Goal: Task Accomplishment & Management: Manage account settings

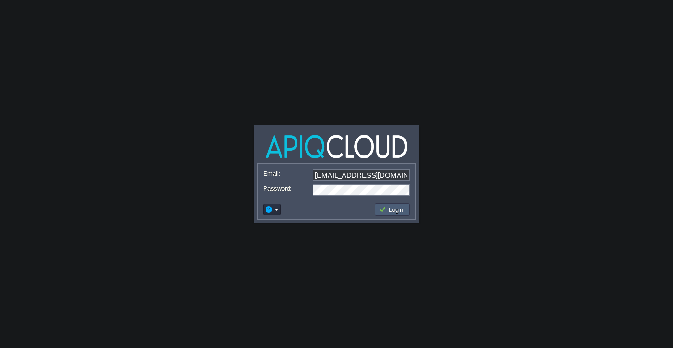
click at [386, 203] on td "Login" at bounding box center [391, 209] width 35 height 12
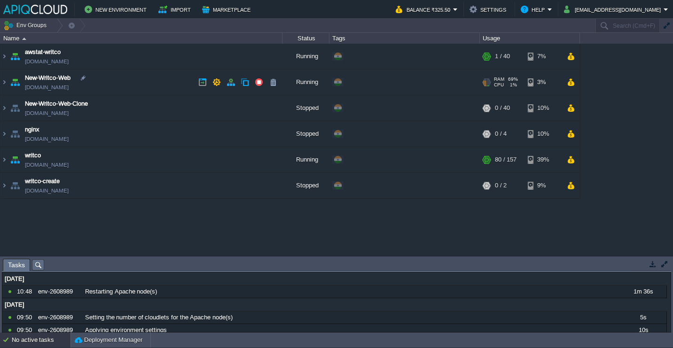
click at [132, 75] on td "New-Writco-Web [DOMAIN_NAME]" at bounding box center [141, 83] width 282 height 26
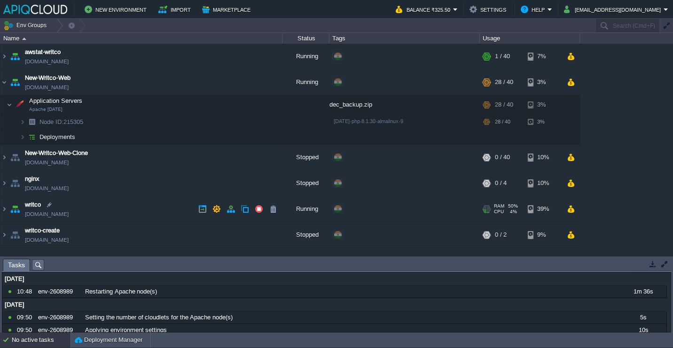
click at [169, 212] on td "writco [DOMAIN_NAME]" at bounding box center [141, 209] width 282 height 26
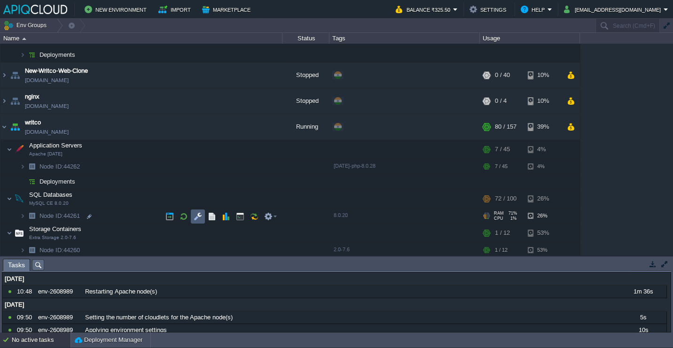
scroll to position [92, 0]
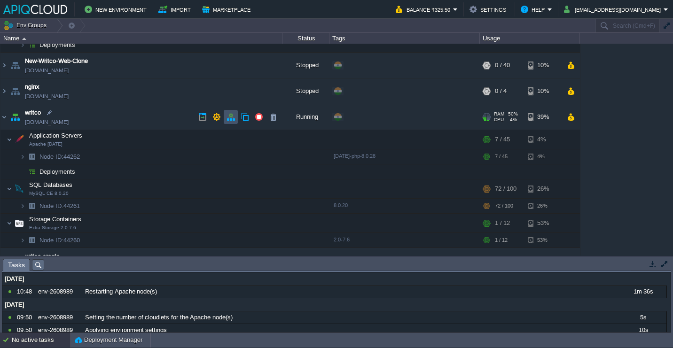
click at [234, 120] on button "button" at bounding box center [230, 117] width 8 height 8
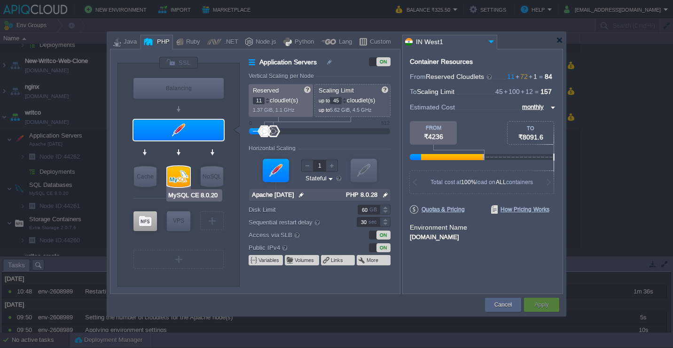
click at [178, 174] on div at bounding box center [178, 176] width 23 height 21
type input "SQL Databases"
type input "72"
type input "100"
type input "MySQL CE 8.0.20"
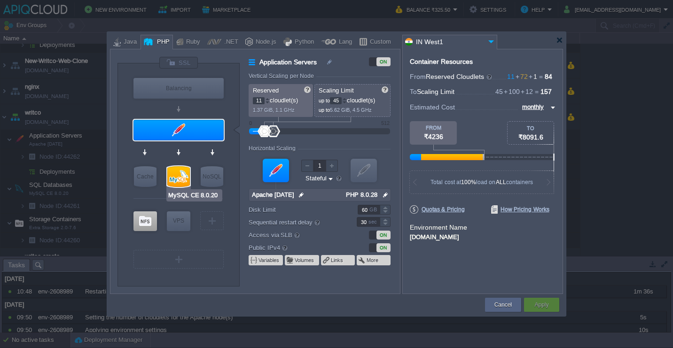
type input "null"
type input "8.0.20"
type input "Stateless"
type input "100"
type input "10"
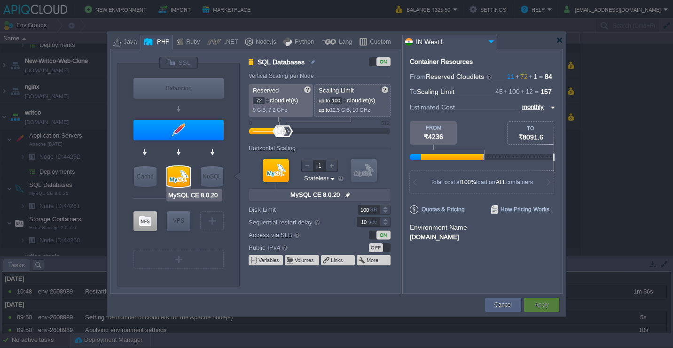
type input "Apache [DATE]"
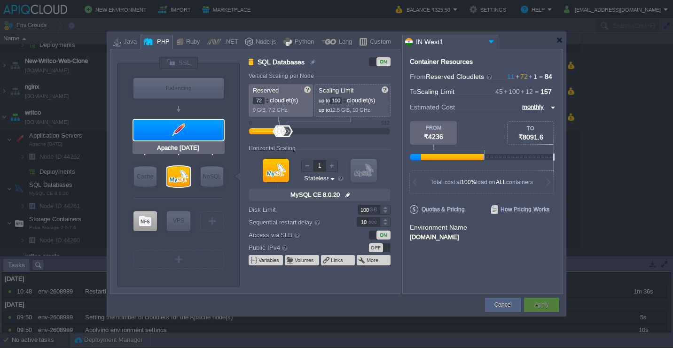
click at [185, 136] on div at bounding box center [178, 130] width 90 height 21
type input "Application Servers"
type input "11"
type input "45"
type input "Apache [DATE]"
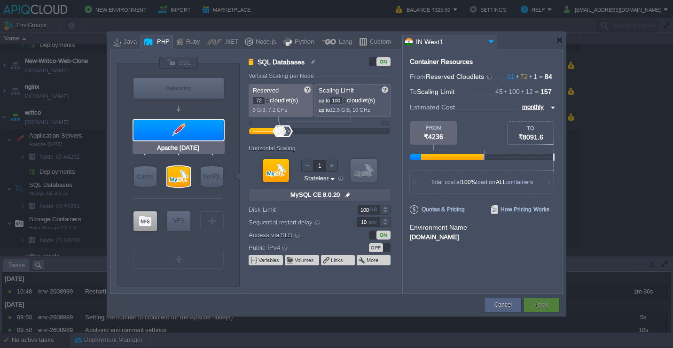
type input "null"
type input "PHP 8.0.28"
type input "Stateful"
type input "60"
type input "30"
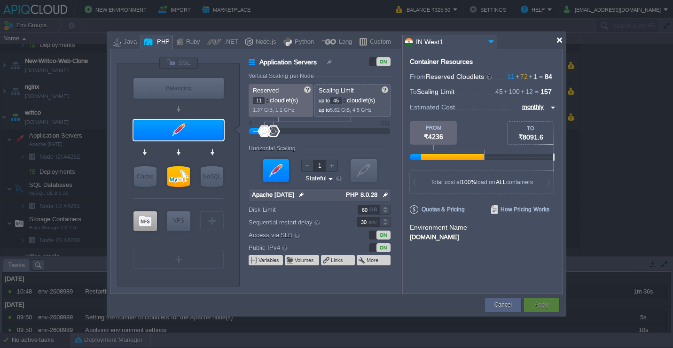
click at [557, 41] on div at bounding box center [559, 40] width 7 height 7
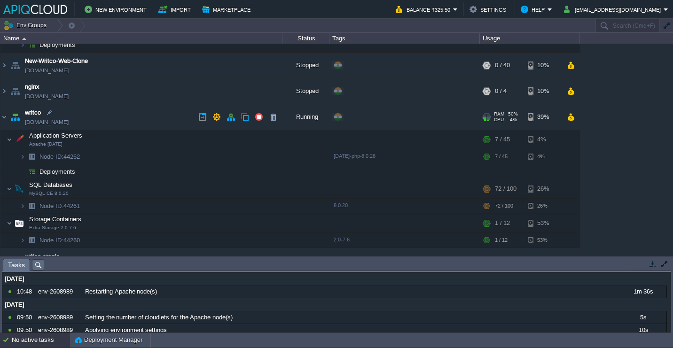
click at [111, 121] on td "writco [DOMAIN_NAME]" at bounding box center [141, 117] width 282 height 26
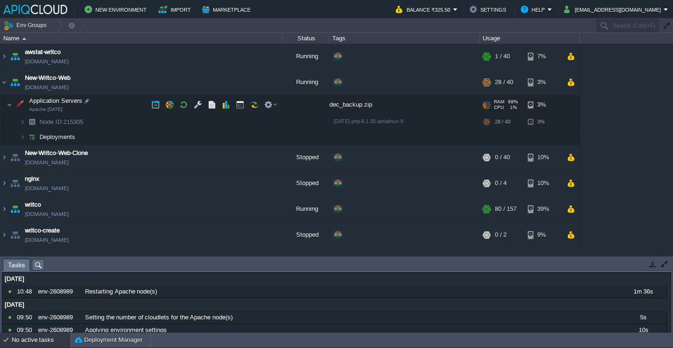
click at [122, 104] on td "Application Servers Apache [DATE]" at bounding box center [141, 104] width 282 height 19
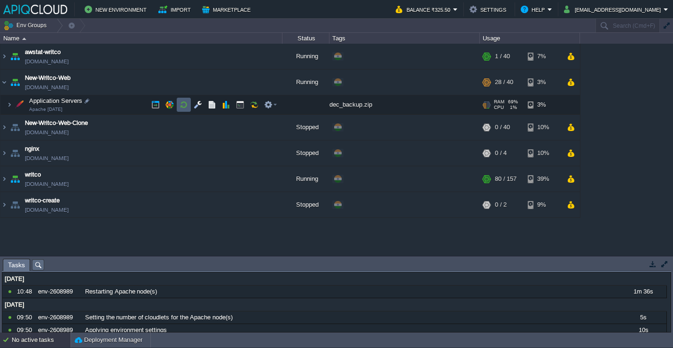
click at [186, 105] on button "button" at bounding box center [183, 105] width 8 height 8
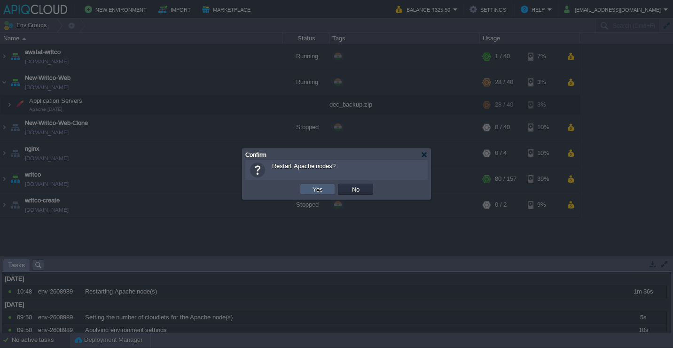
click at [322, 188] on button "Yes" at bounding box center [318, 189] width 16 height 8
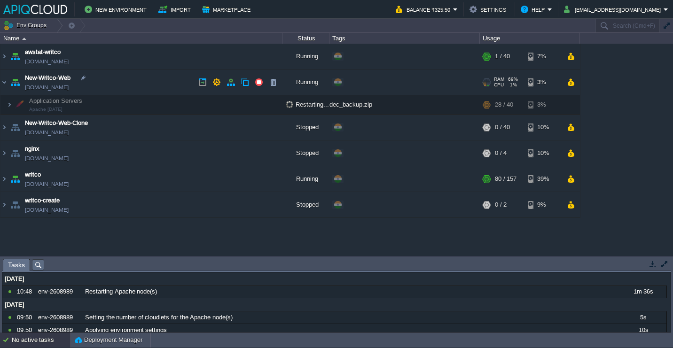
click at [140, 79] on td "New-Writco-Web [DOMAIN_NAME]" at bounding box center [141, 83] width 282 height 26
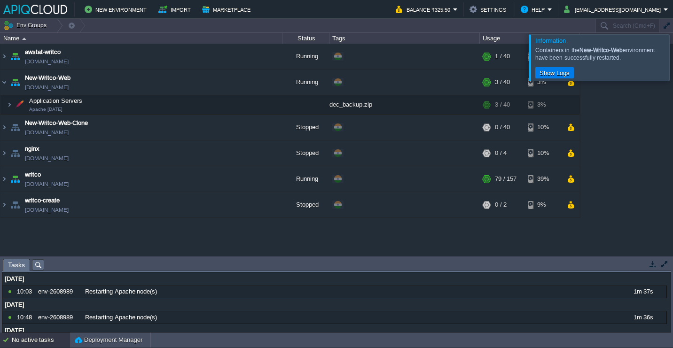
click at [672, 55] on div at bounding box center [684, 57] width 0 height 46
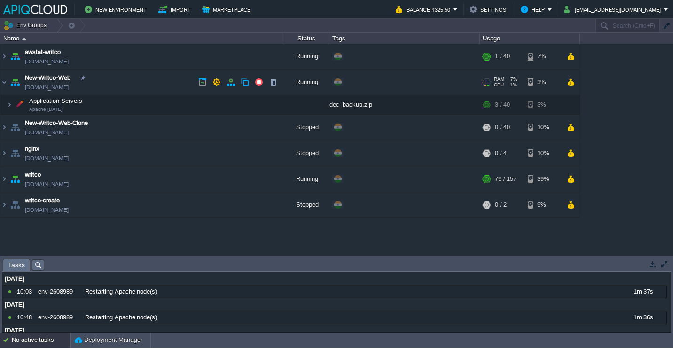
click at [127, 79] on td "New-Writco-Web [DOMAIN_NAME]" at bounding box center [141, 83] width 282 height 26
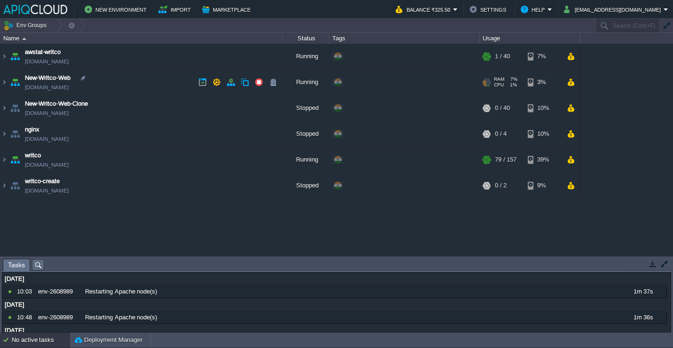
click at [151, 80] on td "New-Writco-Web [DOMAIN_NAME]" at bounding box center [141, 83] width 282 height 26
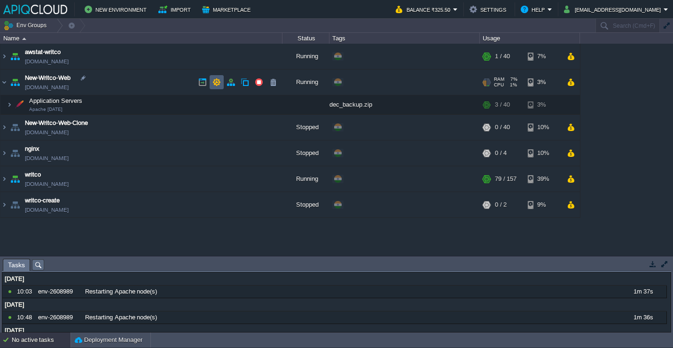
click at [220, 83] on button "button" at bounding box center [216, 82] width 8 height 8
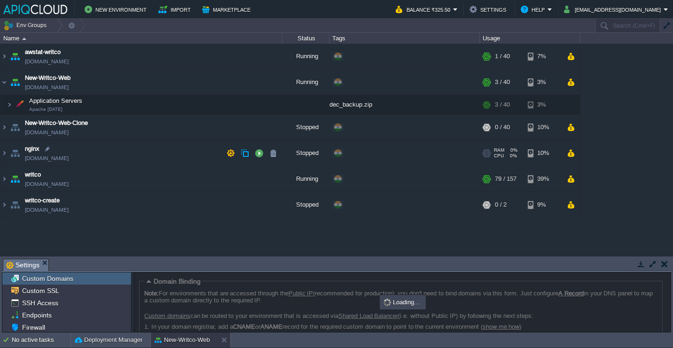
scroll to position [65, 0]
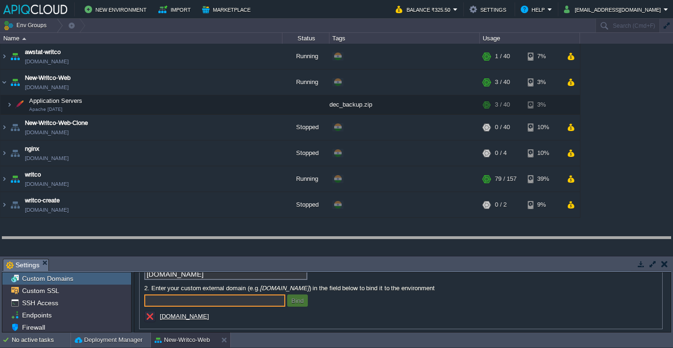
drag, startPoint x: 131, startPoint y: 265, endPoint x: 133, endPoint y: 143, distance: 122.6
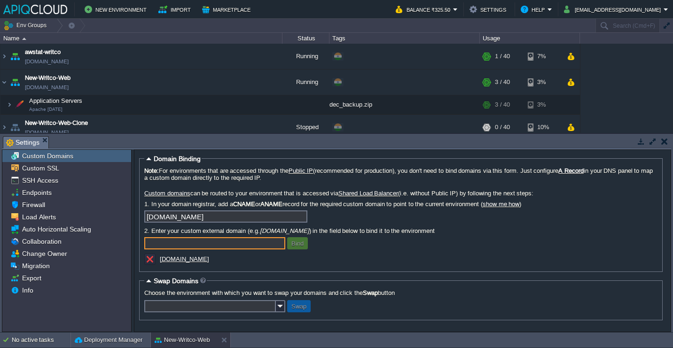
scroll to position [0, 0]
click at [85, 215] on div "Load Alerts" at bounding box center [66, 217] width 129 height 12
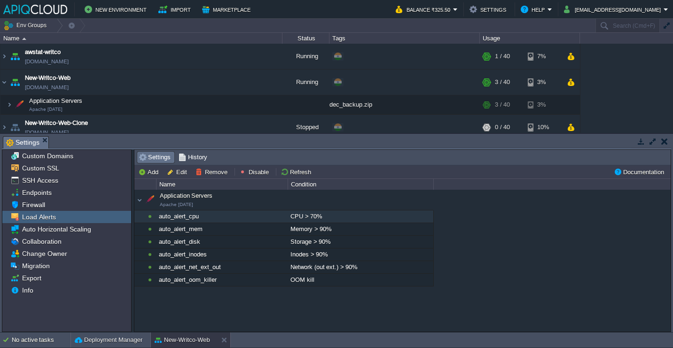
click at [223, 218] on div "auto_alert_cpu" at bounding box center [221, 216] width 131 height 12
click at [309, 216] on div "CPU > 70%" at bounding box center [360, 216] width 145 height 12
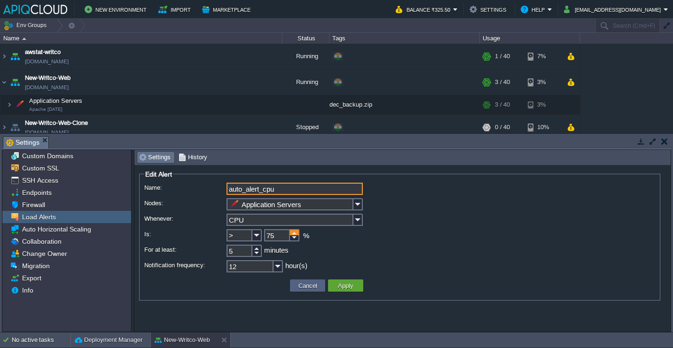
click at [296, 233] on div at bounding box center [294, 232] width 9 height 6
type input "80"
click at [296, 233] on div at bounding box center [294, 232] width 9 height 6
click at [360, 289] on td "Apply" at bounding box center [345, 285] width 35 height 12
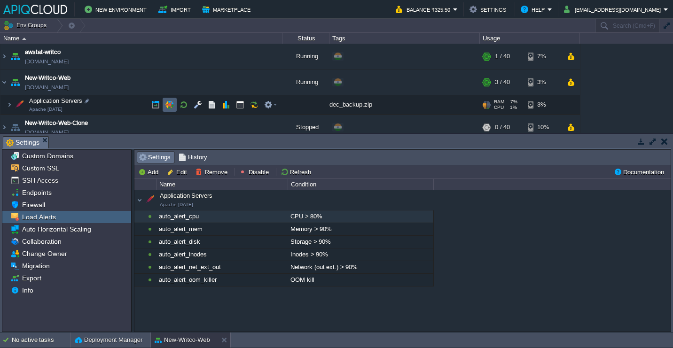
click at [174, 106] on td at bounding box center [170, 105] width 14 height 14
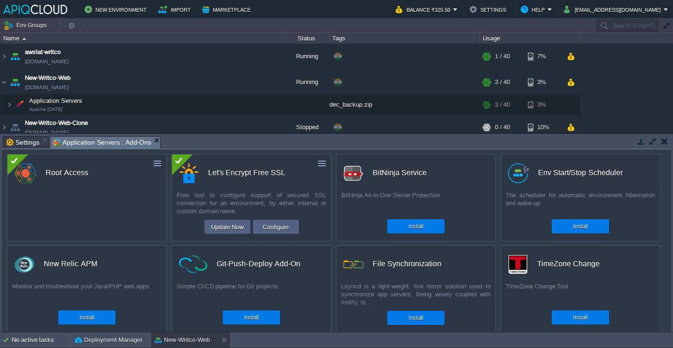
click at [17, 141] on span "Settings" at bounding box center [22, 142] width 33 height 11
click at [82, 144] on span "Application Servers : Add-Ons" at bounding box center [102, 143] width 98 height 12
click at [160, 165] on button "button" at bounding box center [157, 163] width 8 height 8
click at [145, 181] on link "Uninstall" at bounding box center [136, 177] width 53 height 11
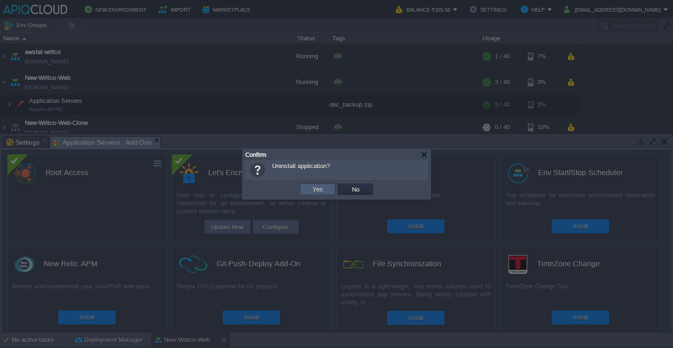
click at [325, 187] on button "Yes" at bounding box center [318, 189] width 16 height 8
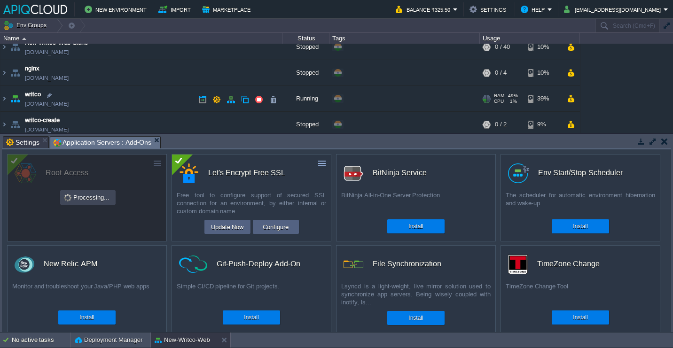
scroll to position [85, 0]
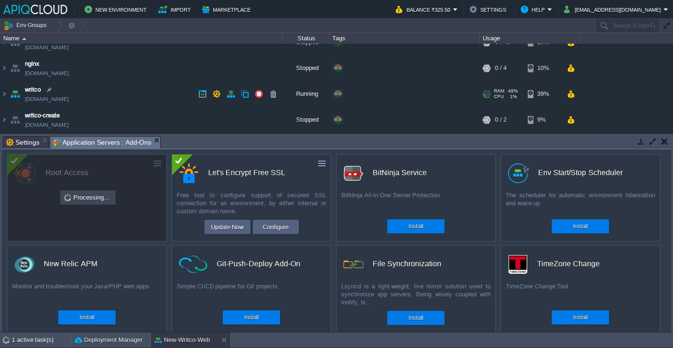
click at [149, 102] on td "writco [DOMAIN_NAME]" at bounding box center [141, 94] width 282 height 26
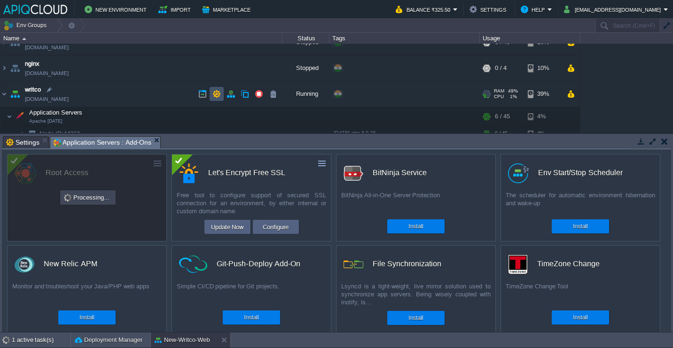
click at [214, 93] on button "button" at bounding box center [216, 94] width 8 height 8
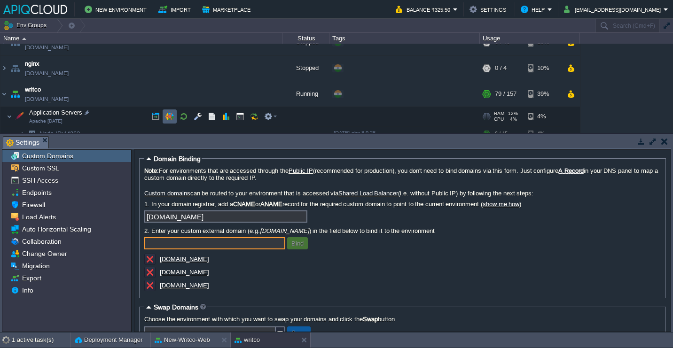
click at [170, 115] on button "button" at bounding box center [169, 116] width 8 height 8
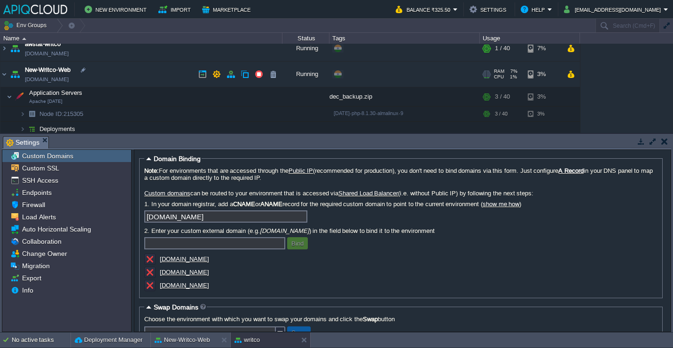
scroll to position [0, 0]
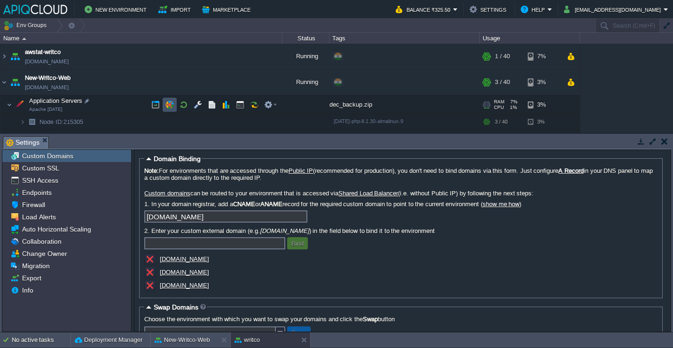
click at [166, 106] on button "button" at bounding box center [169, 105] width 8 height 8
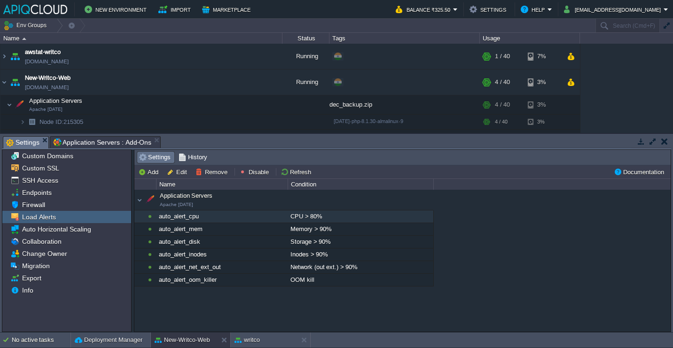
click at [29, 146] on span "Settings" at bounding box center [22, 143] width 33 height 12
click at [82, 146] on span "Application Servers : Add-Ons" at bounding box center [102, 142] width 98 height 11
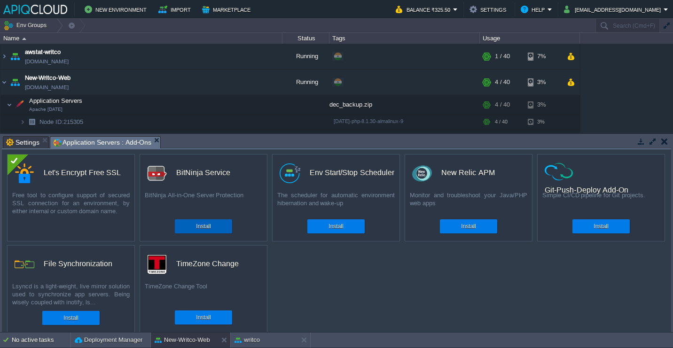
click at [194, 232] on div "Install" at bounding box center [203, 226] width 43 height 14
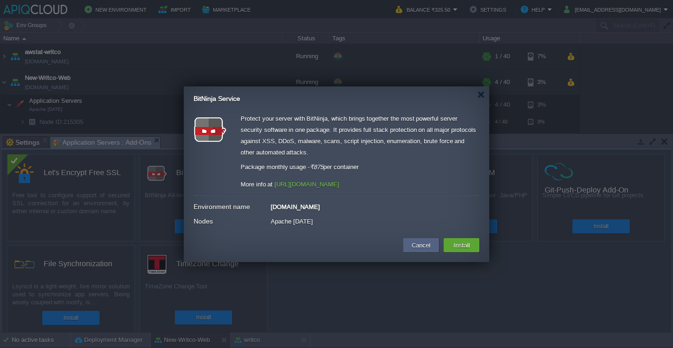
click at [305, 186] on link "[URL][DOMAIN_NAME]" at bounding box center [306, 184] width 65 height 7
click at [411, 242] on button "Cancel" at bounding box center [421, 245] width 24 height 11
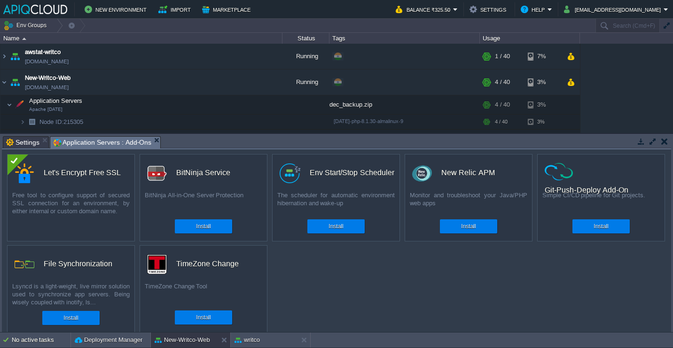
click at [662, 142] on button "button" at bounding box center [664, 141] width 7 height 8
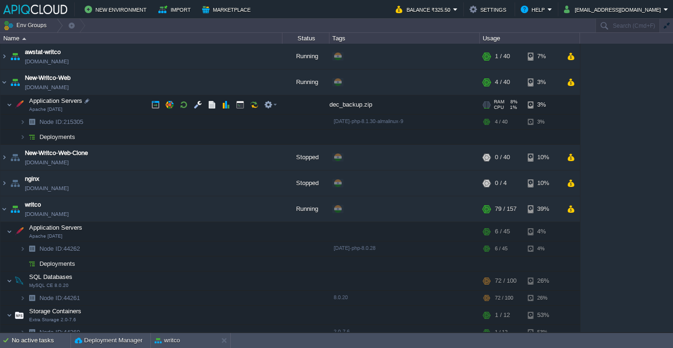
click at [112, 108] on td "Application Servers Apache [DATE]" at bounding box center [141, 104] width 282 height 19
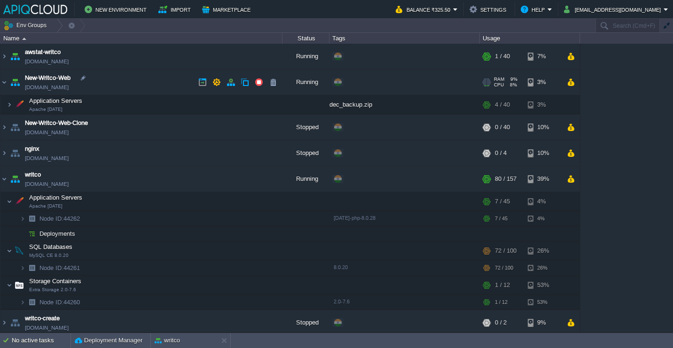
click at [124, 83] on td "New-Writco-Web [DOMAIN_NAME]" at bounding box center [141, 83] width 282 height 26
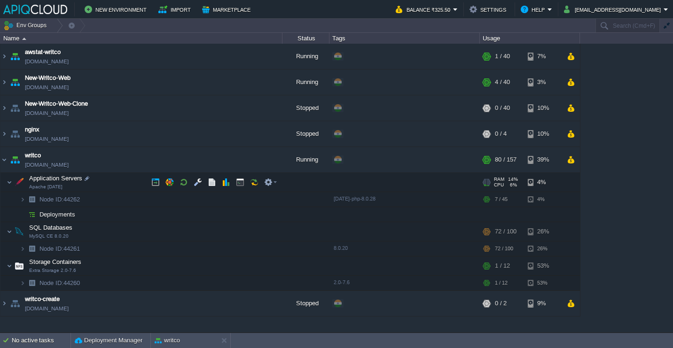
click at [120, 183] on td "Application Servers Apache [DATE]" at bounding box center [141, 182] width 282 height 19
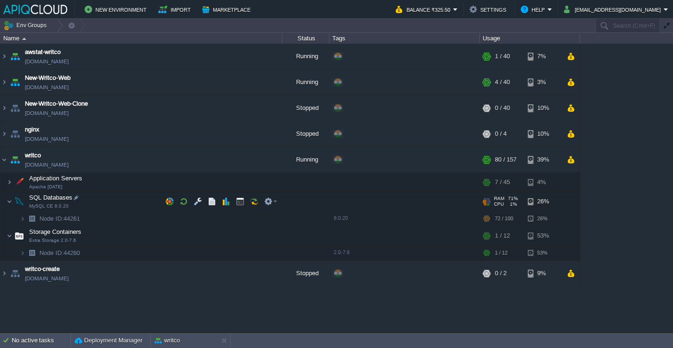
click at [120, 201] on td "SQL Databases MySQL CE 8.0.20" at bounding box center [141, 201] width 282 height 19
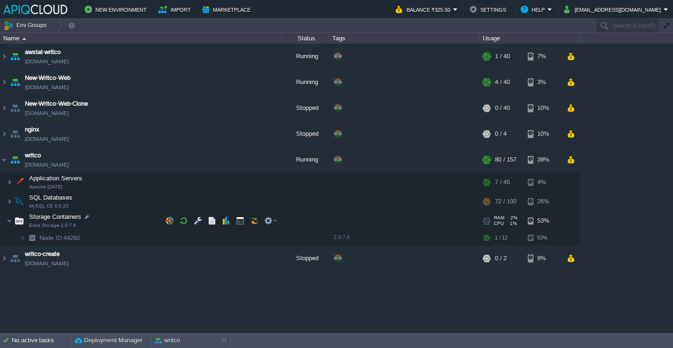
click at [120, 219] on td "Storage Containers Extra Storage 2.0-7.6" at bounding box center [141, 220] width 282 height 19
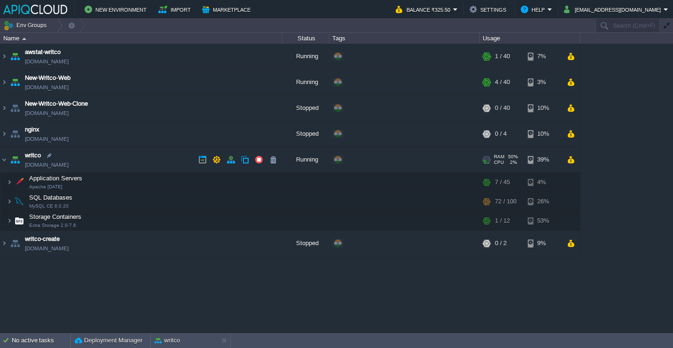
click at [124, 168] on td "writco [DOMAIN_NAME]" at bounding box center [141, 160] width 282 height 26
